Goal: Use online tool/utility: Utilize a website feature to perform a specific function

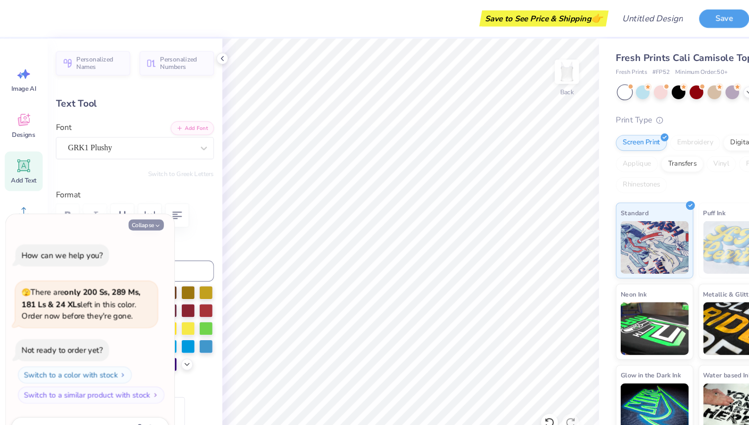
click at [145, 209] on button "Collapse" at bounding box center [137, 211] width 33 height 10
type textarea "x"
click at [143, 209] on button "Collapse" at bounding box center [137, 211] width 33 height 10
click at [142, 211] on button "Collapse" at bounding box center [137, 211] width 33 height 10
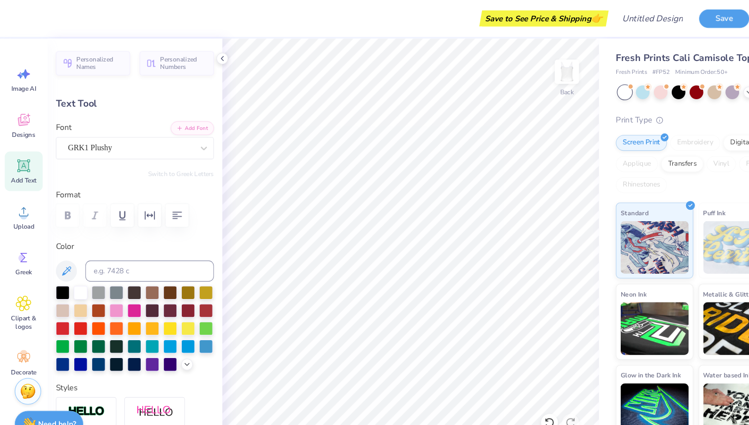
type input "0.40"
type input "0.39"
type input "0.38"
type input "0.37"
type input "2.33"
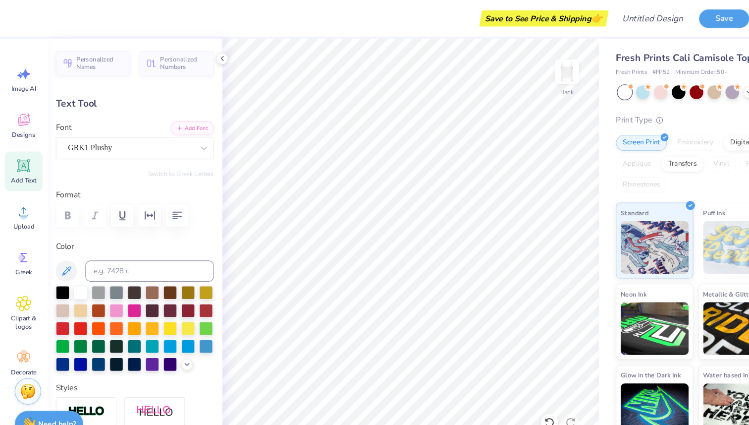
type input "-0.5"
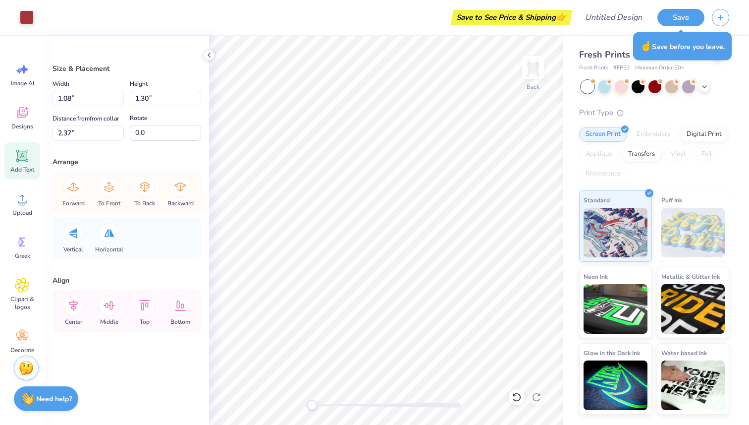
click at [22, 159] on icon at bounding box center [22, 155] width 9 height 9
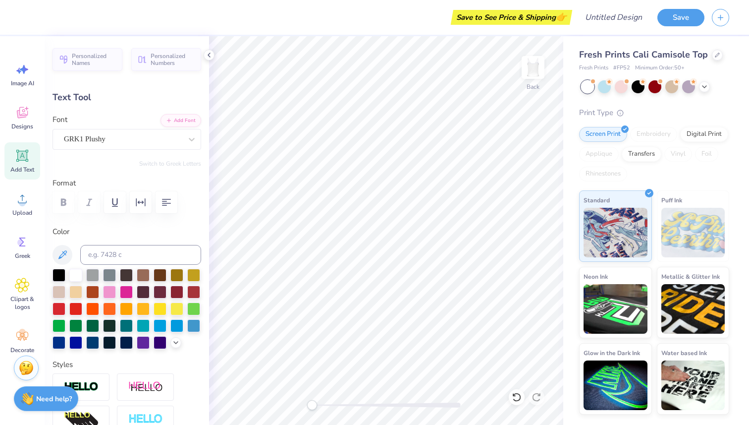
type input "0.17"
type input "0.16"
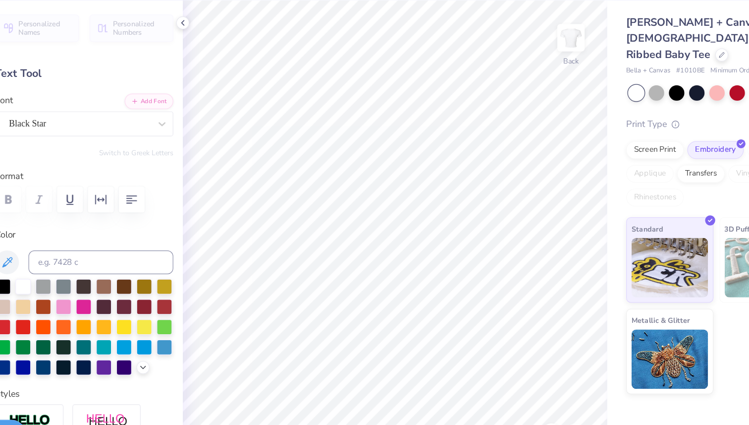
type textarea "s"
type textarea "D"
type textarea "delta phi epsilon"
type input "6.85"
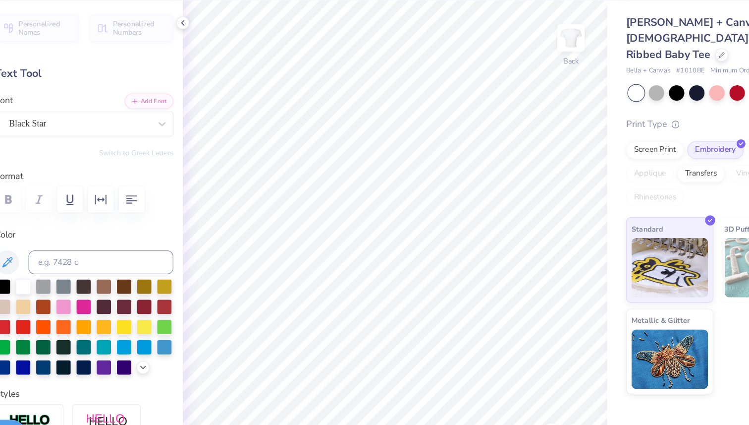
type input "1.18"
type input "3.37"
